Goal: Task Accomplishment & Management: Manage account settings

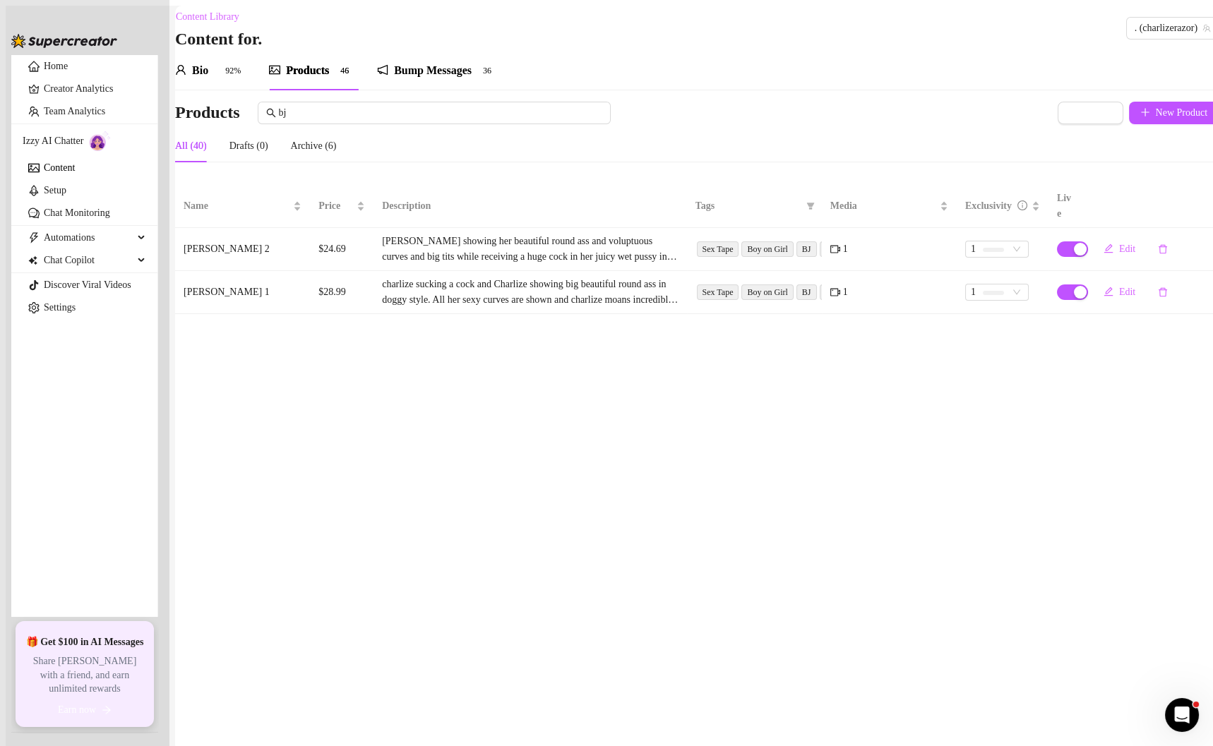
click at [44, 196] on link "Setup" at bounding box center [55, 190] width 23 height 11
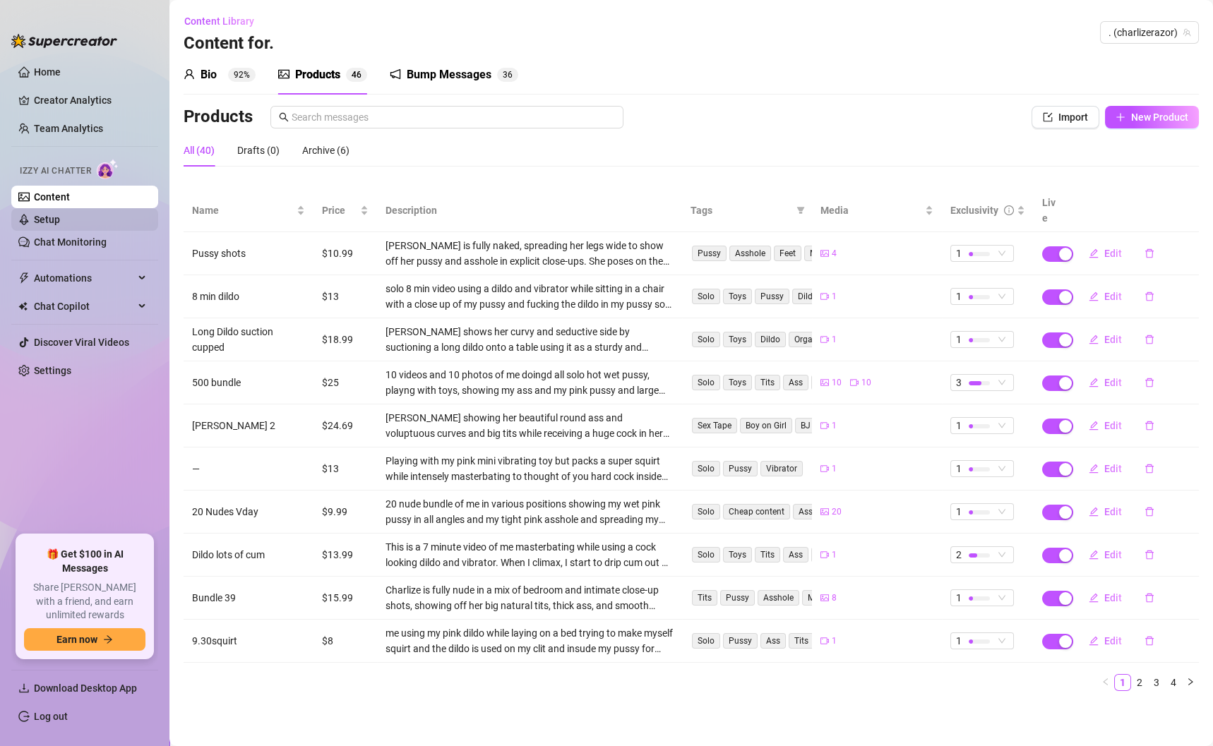
click at [45, 218] on link "Setup" at bounding box center [47, 219] width 26 height 11
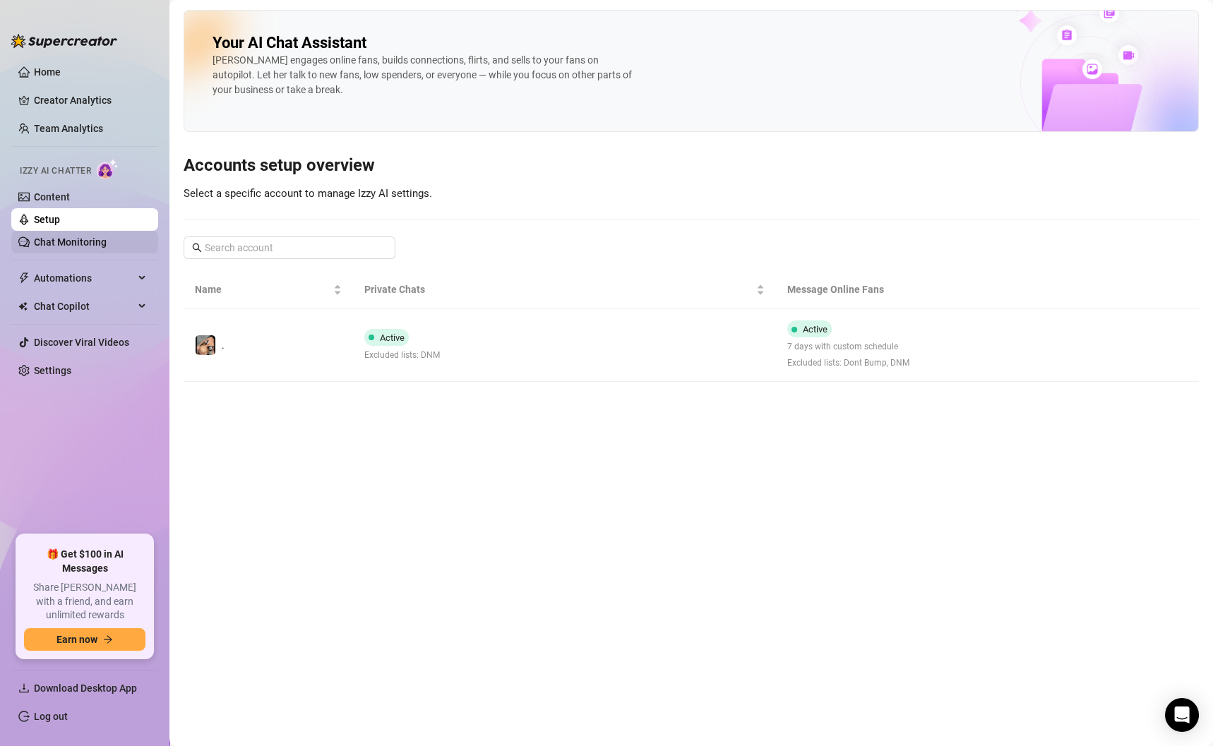
click at [58, 247] on link "Chat Monitoring" at bounding box center [70, 242] width 73 height 11
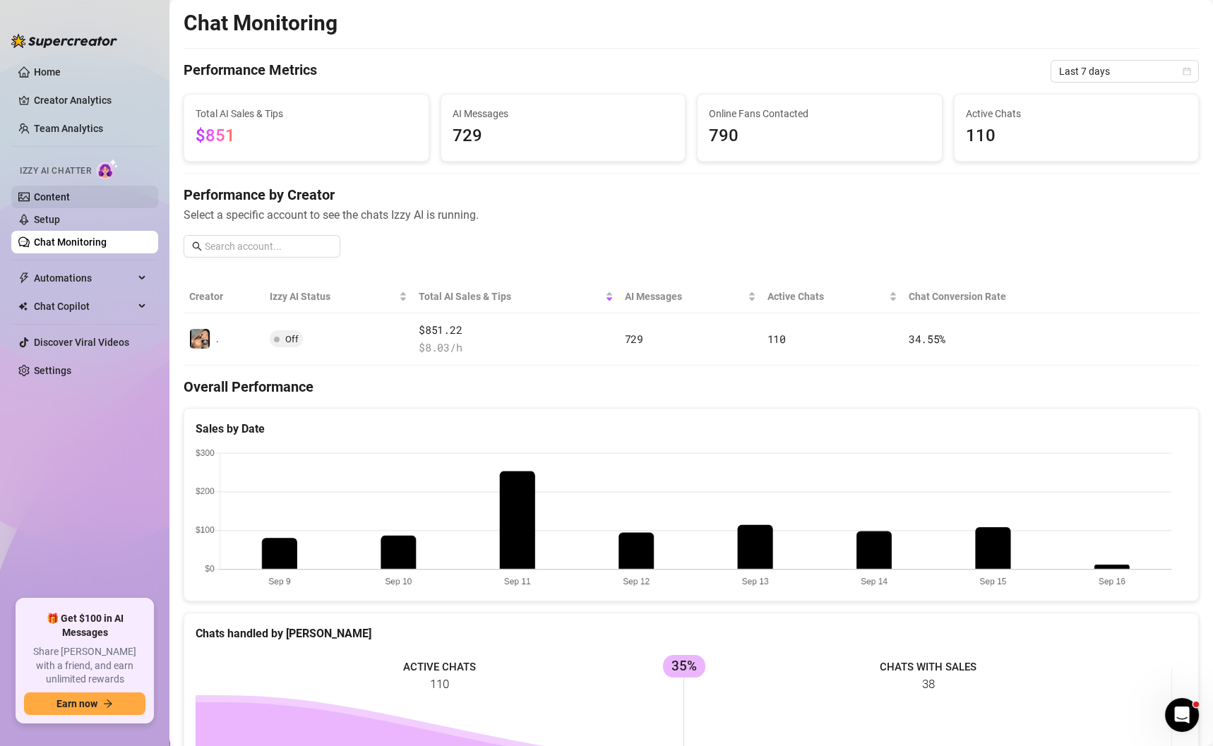
click at [56, 191] on link "Content" at bounding box center [52, 196] width 36 height 11
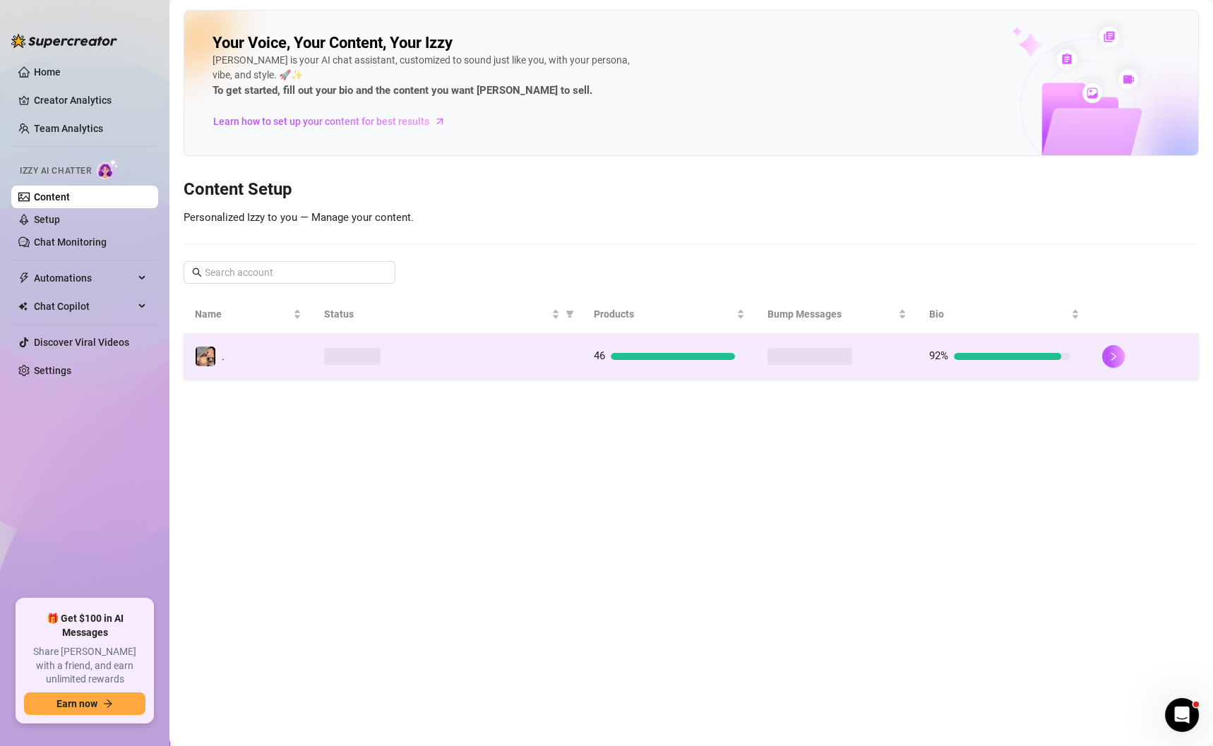
click at [1104, 345] on div at bounding box center [1144, 356] width 85 height 23
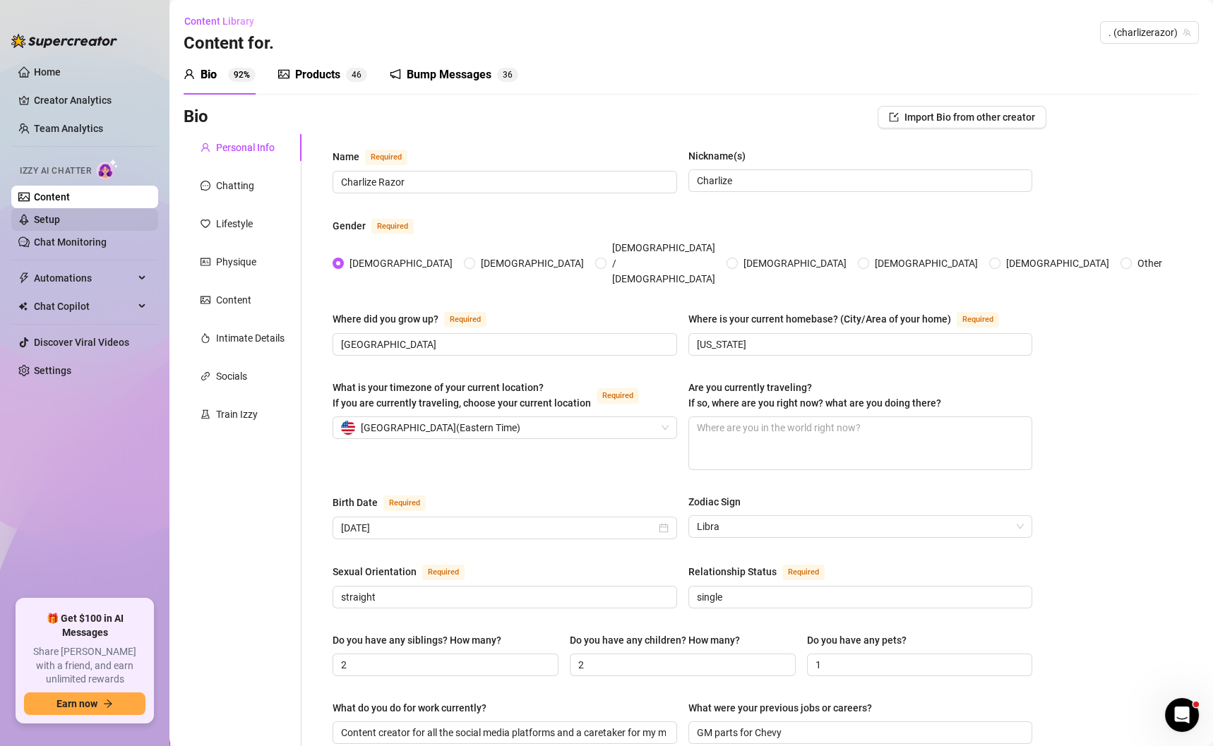
click at [56, 220] on link "Setup" at bounding box center [47, 219] width 26 height 11
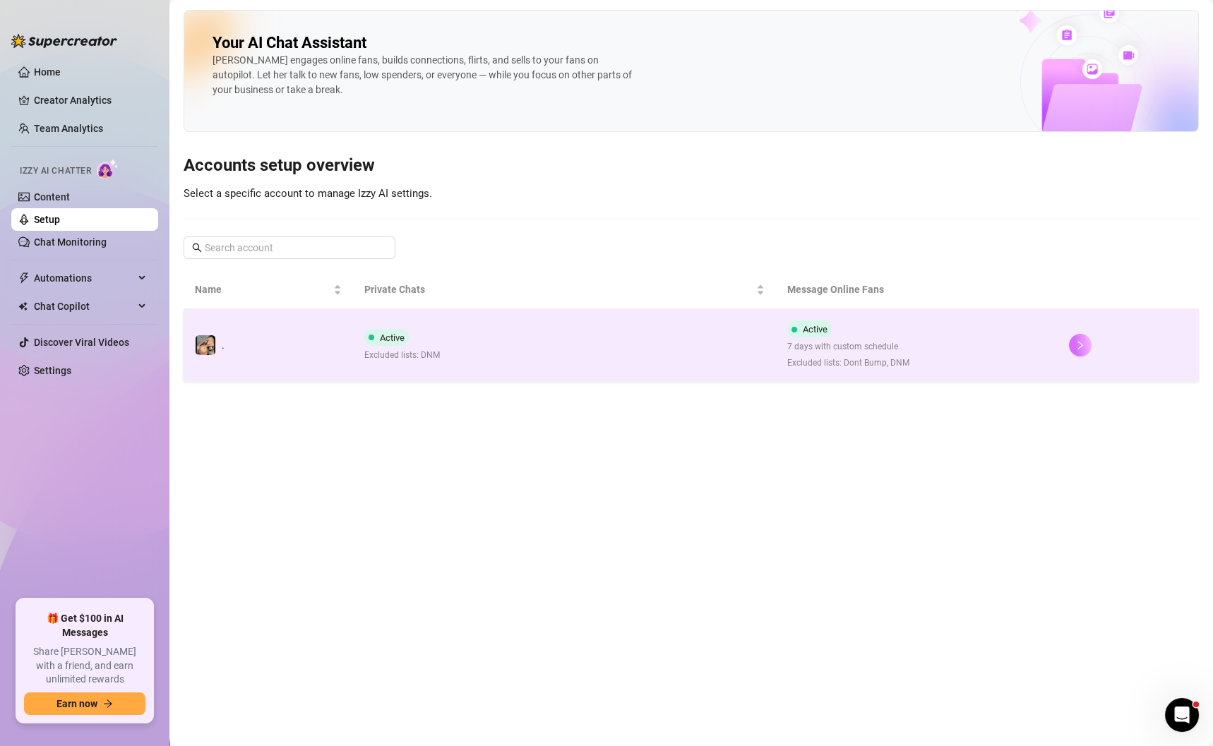
click at [1078, 341] on icon "right" at bounding box center [1080, 345] width 5 height 8
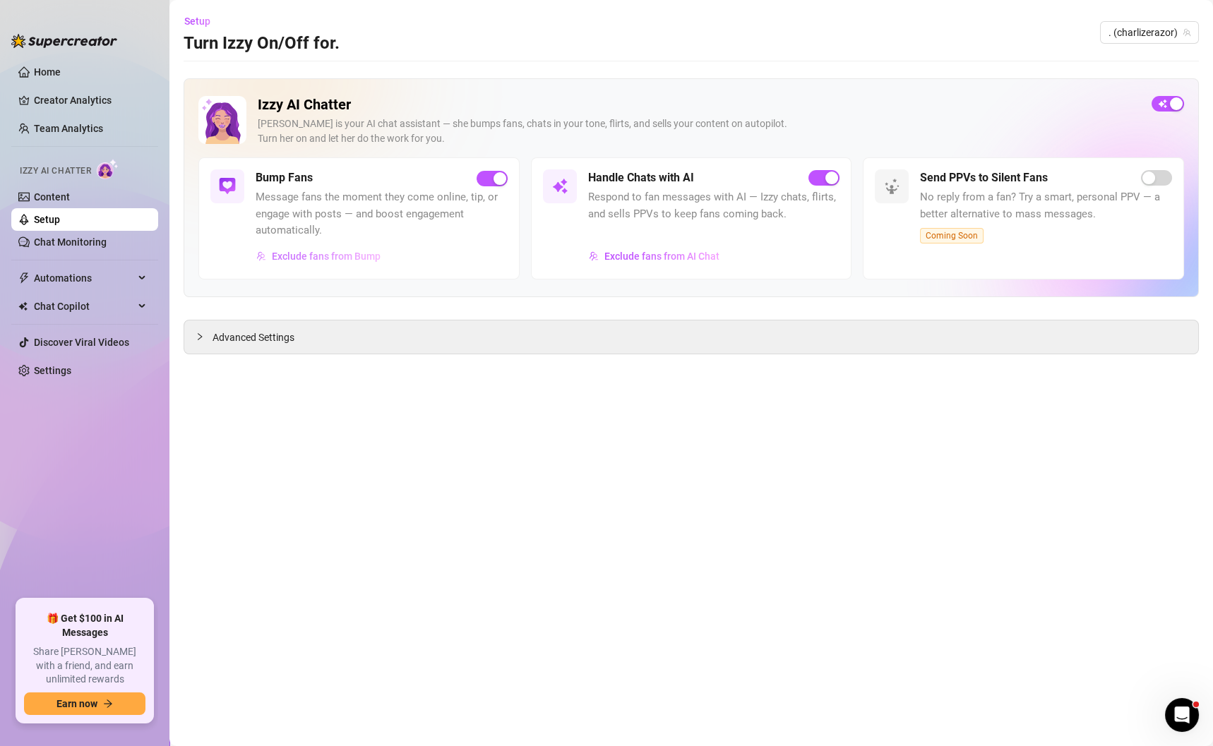
click at [333, 253] on span "Exclude fans from Bump" at bounding box center [326, 256] width 109 height 11
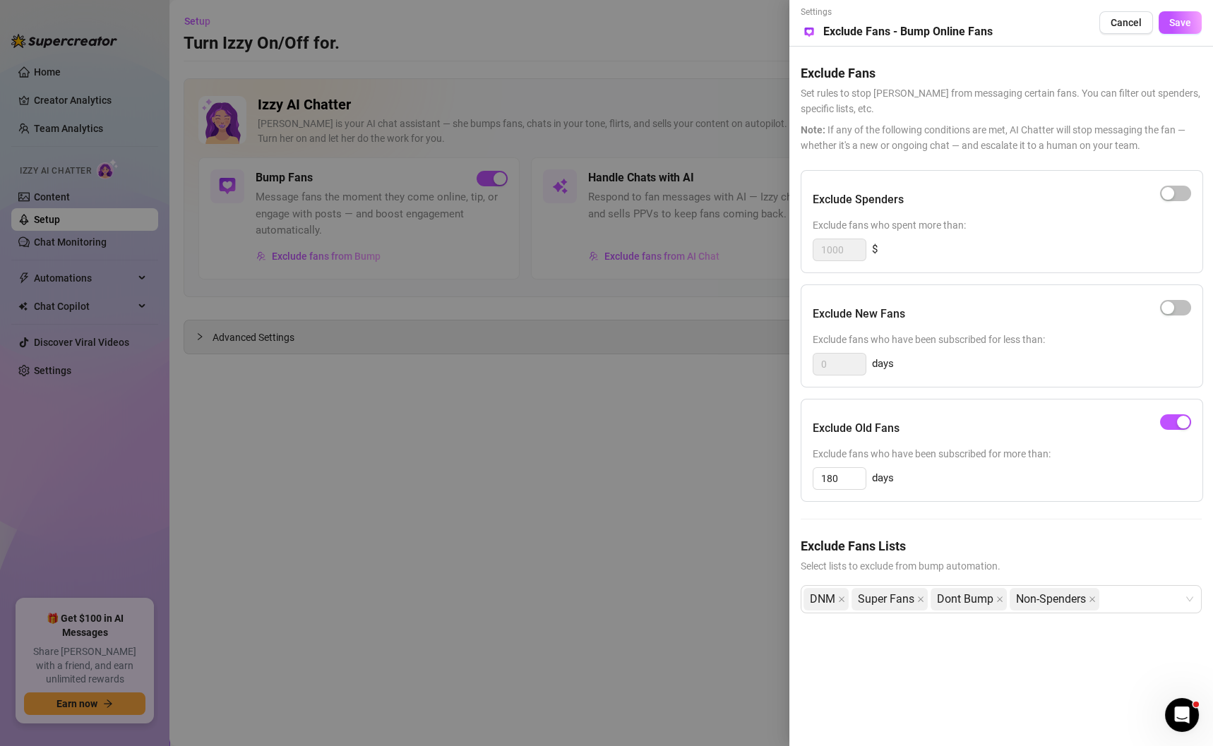
click at [498, 562] on div at bounding box center [606, 373] width 1213 height 746
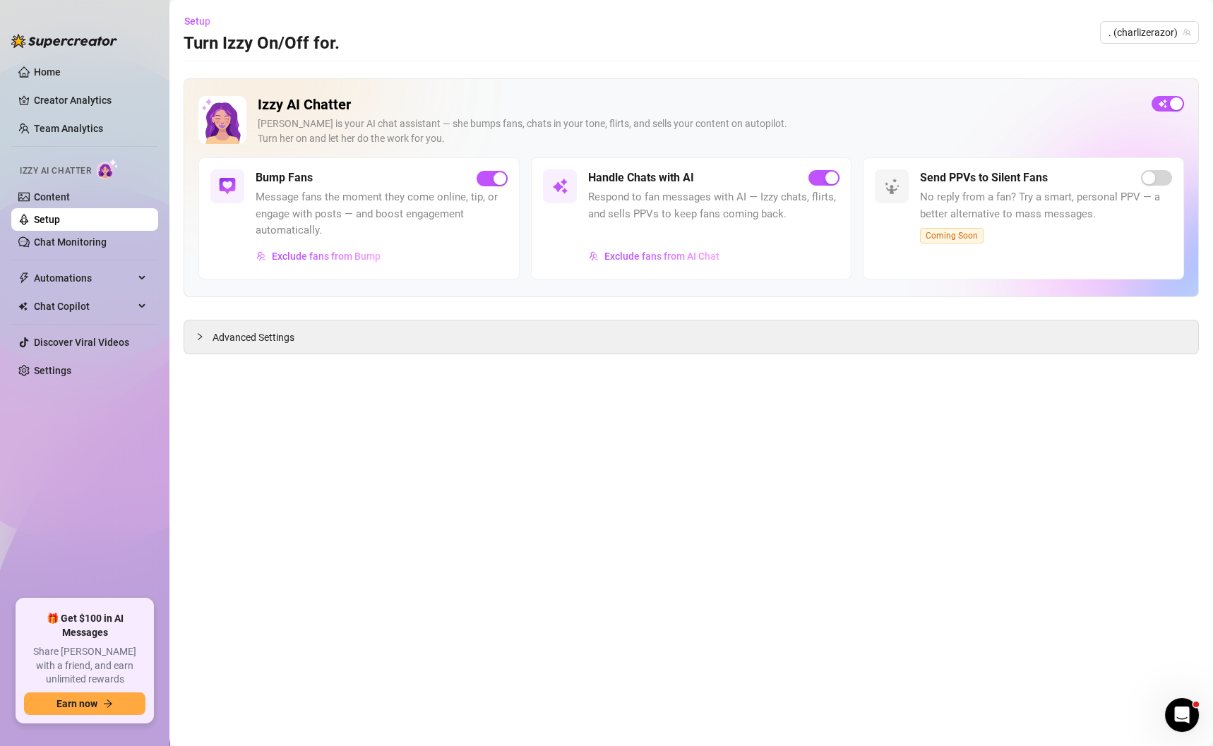
click at [636, 259] on span "Exclude fans from AI Chat" at bounding box center [661, 256] width 115 height 11
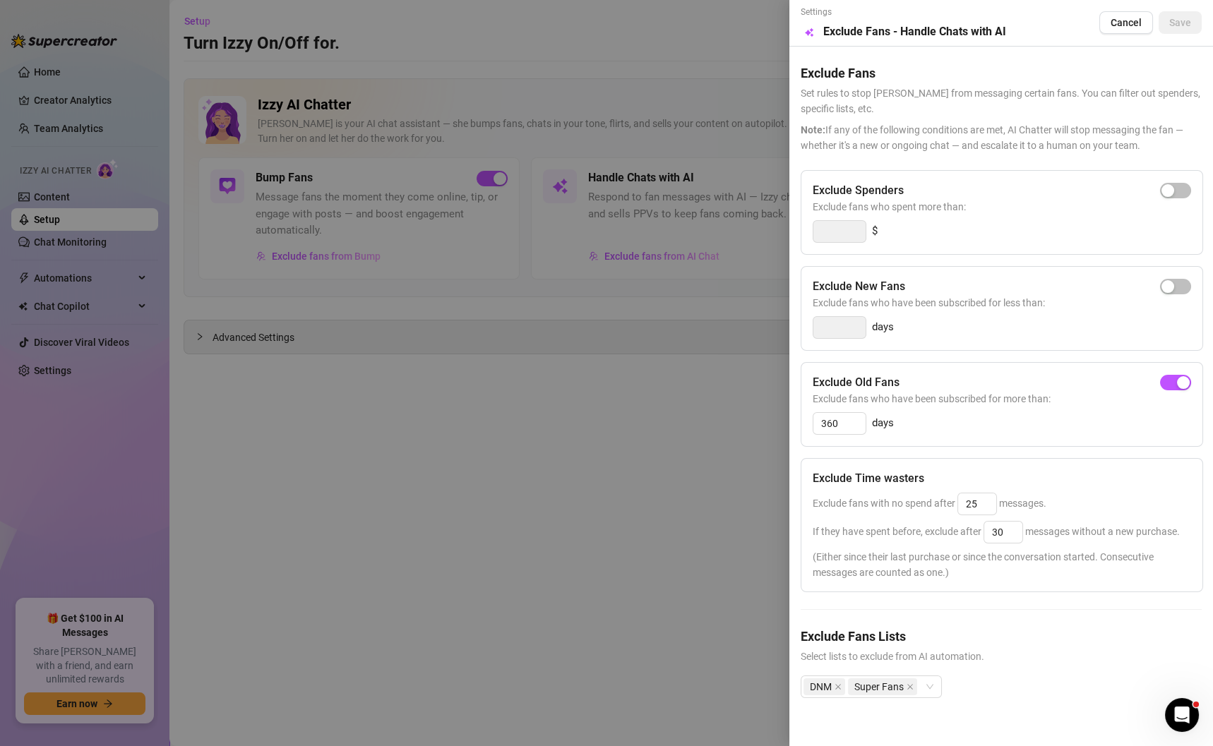
click at [618, 545] on div at bounding box center [606, 373] width 1213 height 746
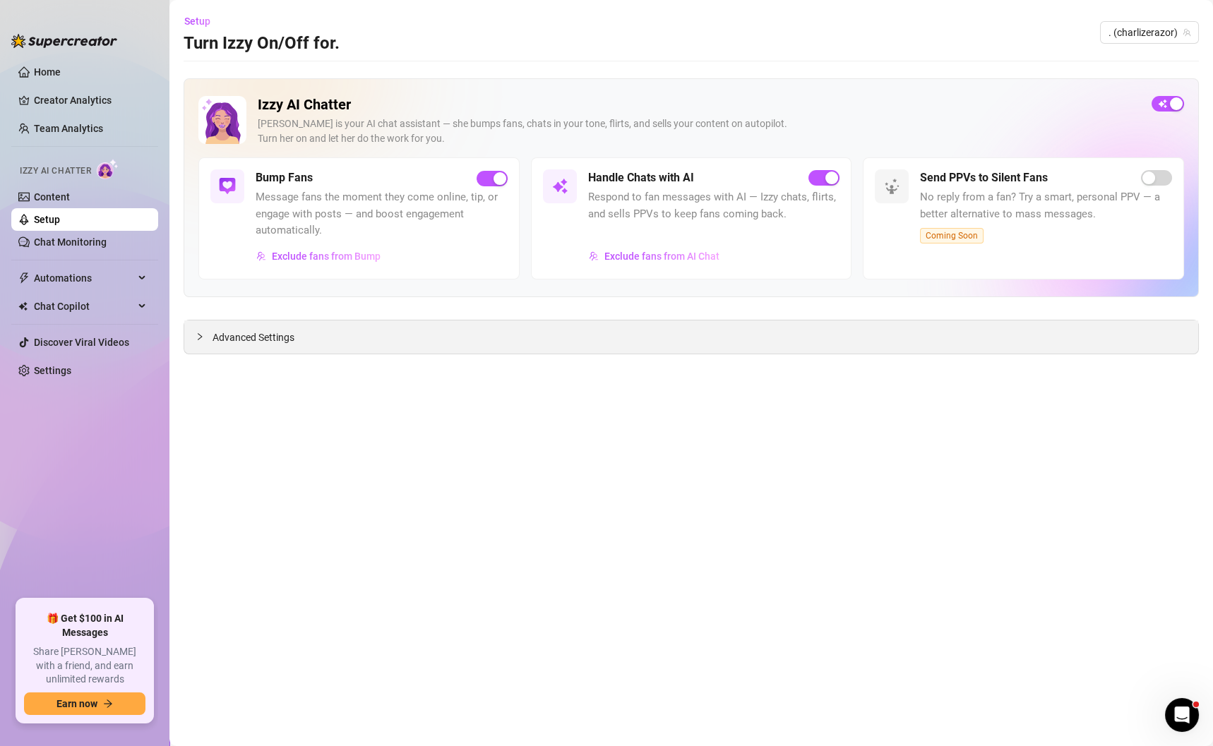
click at [261, 340] on span "Advanced Settings" at bounding box center [254, 338] width 82 height 16
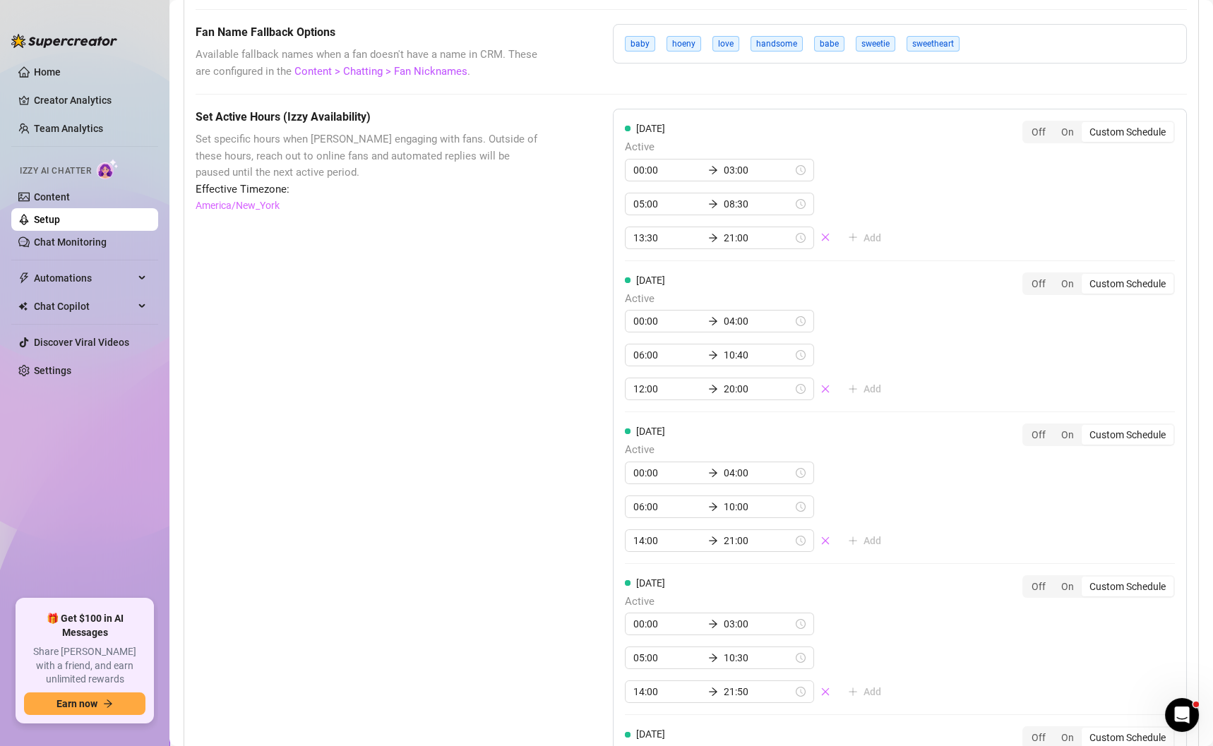
scroll to position [1109, 0]
click at [724, 348] on input "10:40" at bounding box center [758, 355] width 69 height 16
click at [746, 349] on input "10:400" at bounding box center [758, 355] width 69 height 16
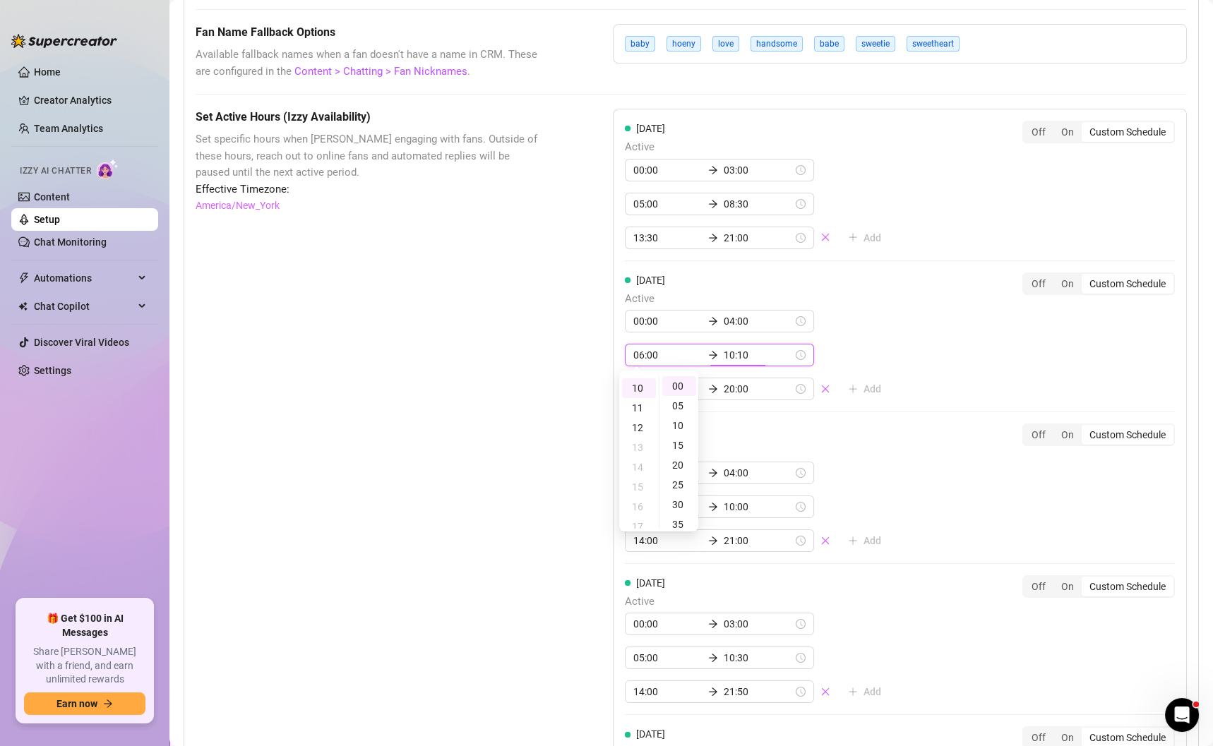
type input "10:00"
click at [479, 397] on div "Set Active Hours (Izzy Availability) Set specific hours when Izzy engaging with…" at bounding box center [369, 695] width 347 height 1173
click at [724, 198] on input "08:30" at bounding box center [758, 204] width 69 height 16
click at [672, 275] on div "10" at bounding box center [680, 277] width 34 height 20
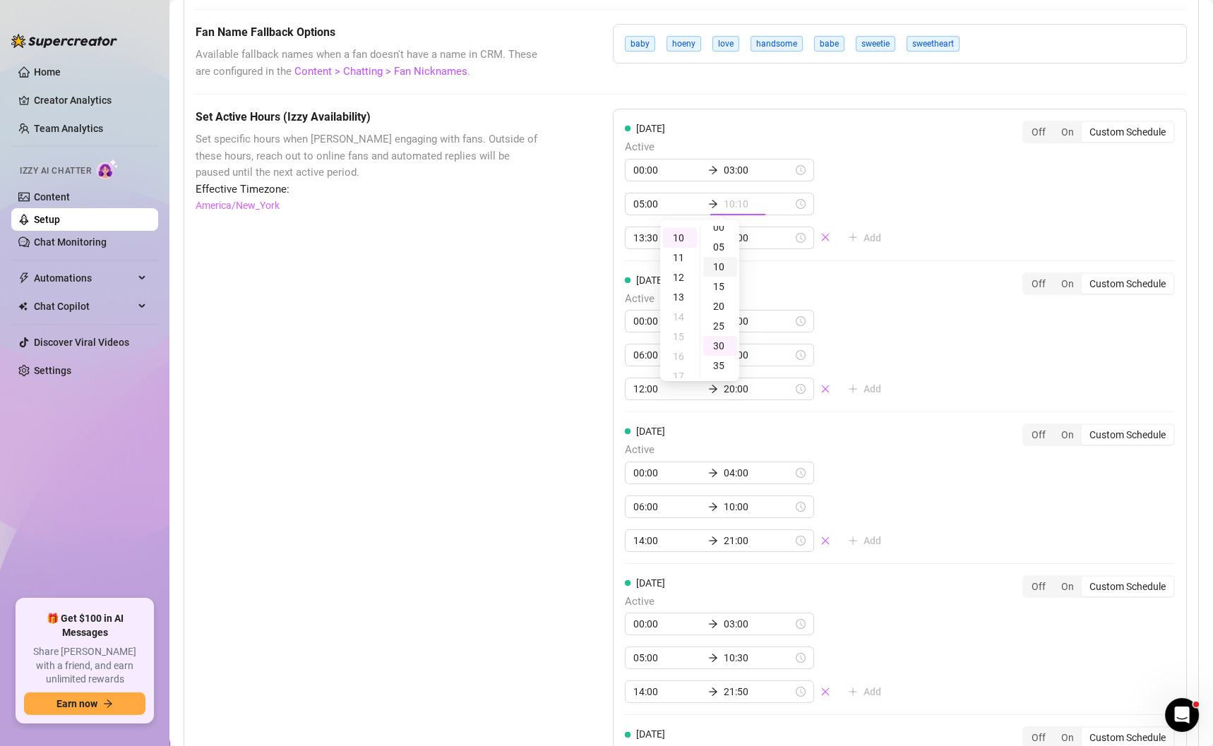
scroll to position [0, 0]
type input "10:00"
click at [718, 237] on div "00" at bounding box center [720, 236] width 34 height 20
click at [846, 181] on div "00:00 03:00 05:00 10:00 13:30 21:00 Add" at bounding box center [759, 204] width 268 height 90
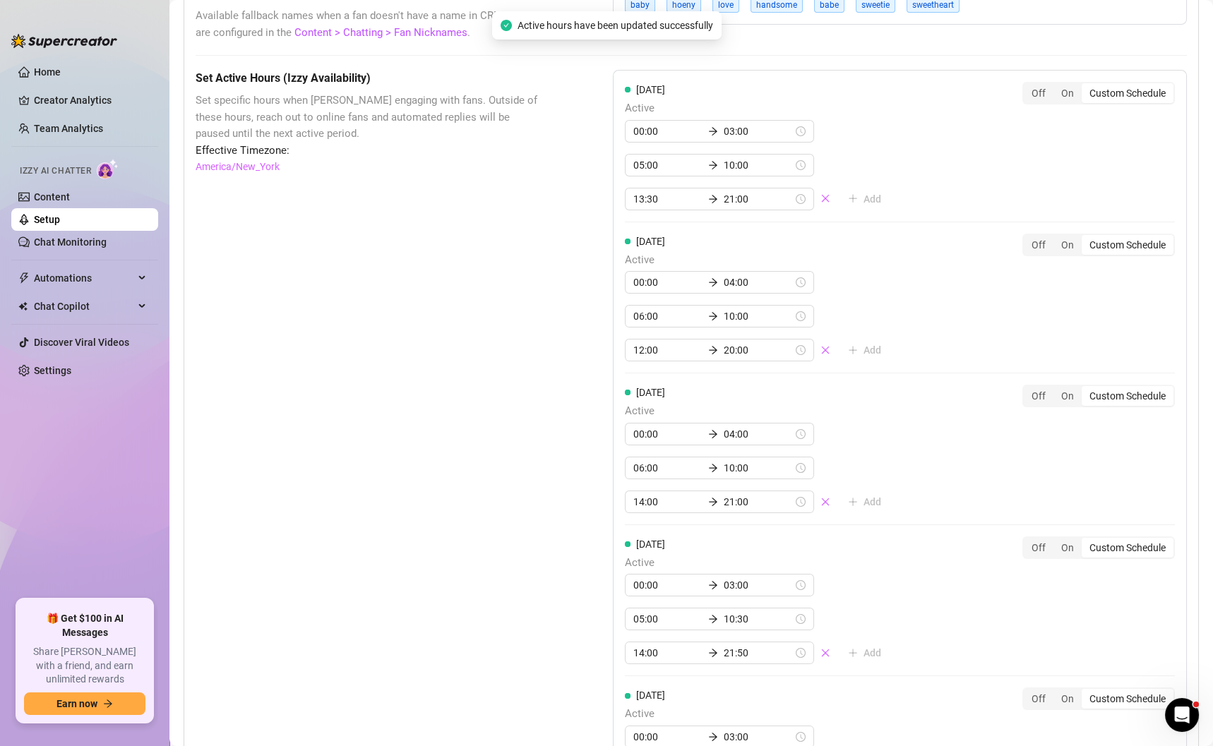
scroll to position [1171, 0]
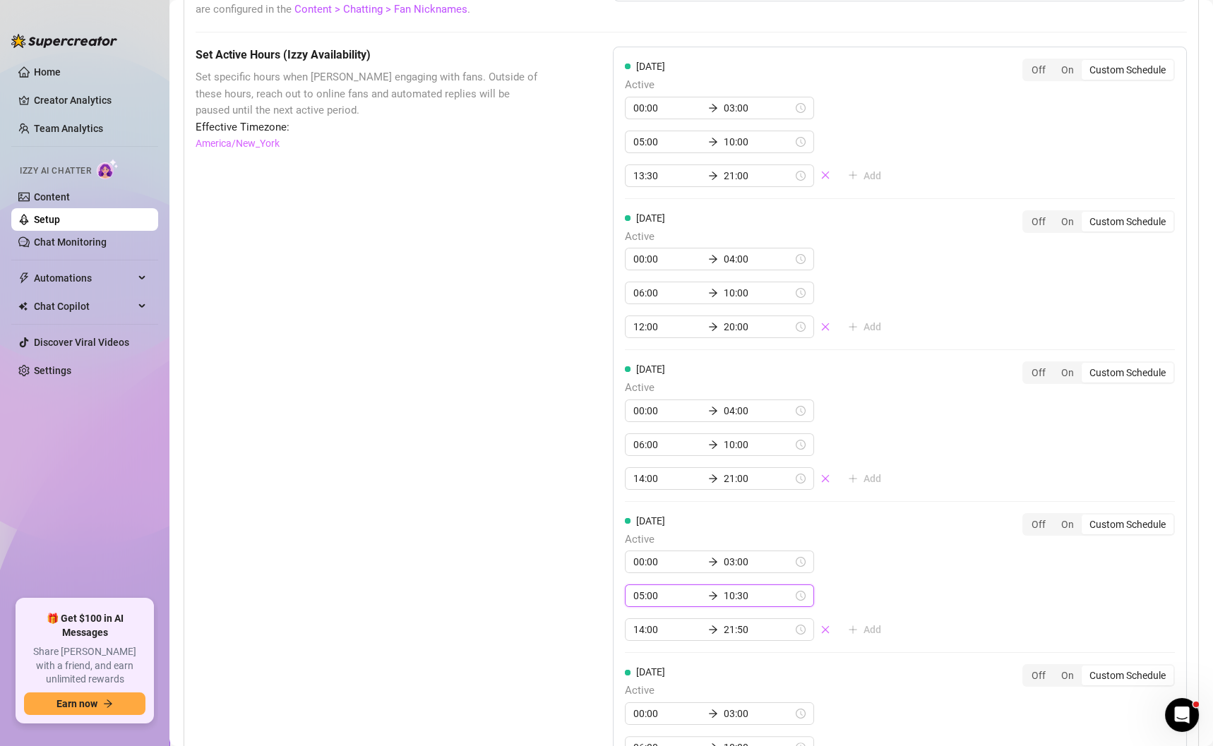
click at [724, 588] on input "10:30" at bounding box center [758, 596] width 69 height 16
type input "10:00"
click at [720, 419] on div "00" at bounding box center [720, 421] width 34 height 20
click at [834, 569] on div "00:00 03:00 05:00 10:00 14:00 21:50 Add" at bounding box center [759, 596] width 268 height 90
